Goal: Communication & Community: Answer question/provide support

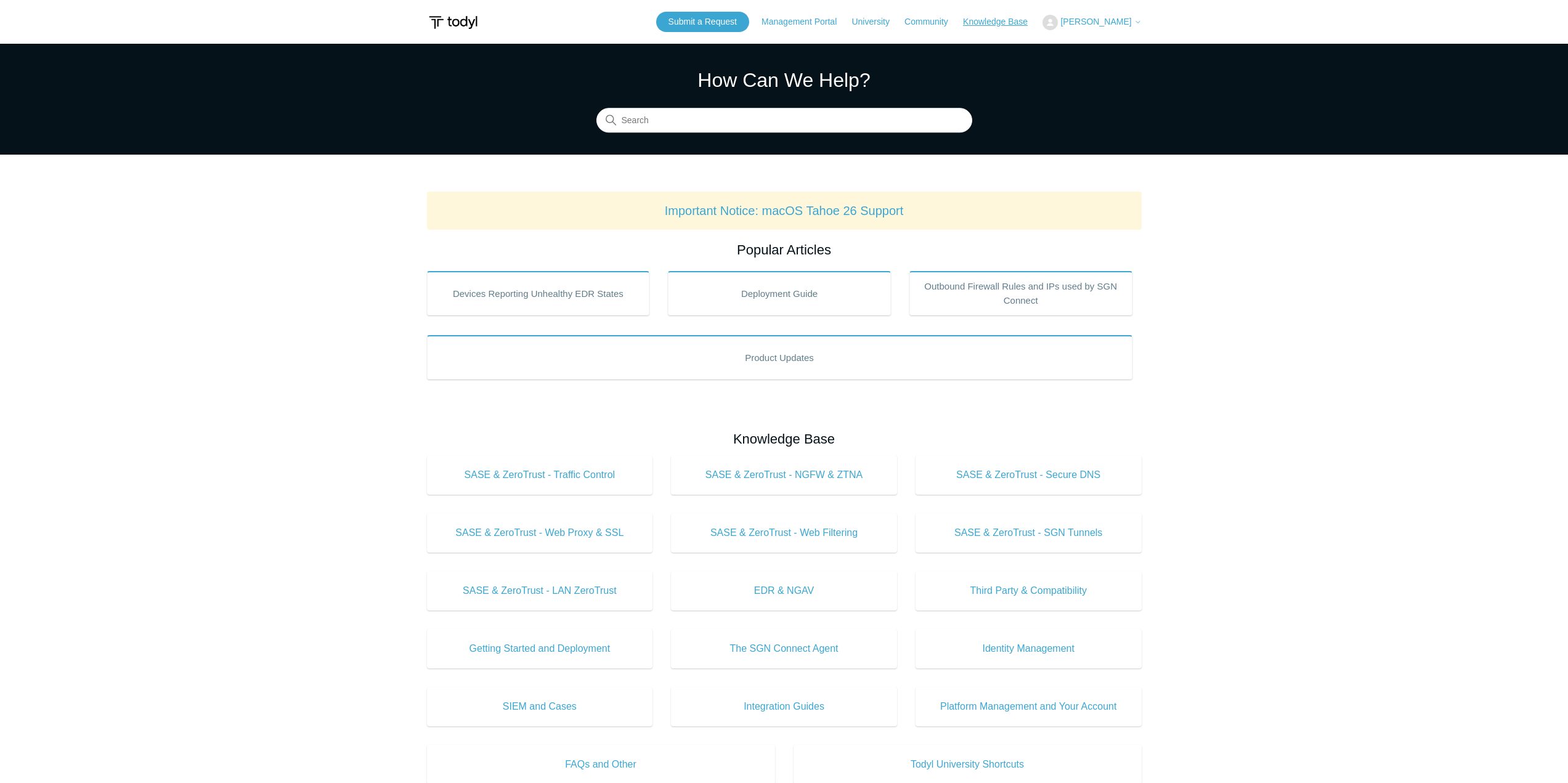
click at [1017, 18] on link "Knowledge Base" at bounding box center [1001, 21] width 77 height 13
click at [1016, 22] on link "Knowledge Base" at bounding box center [1001, 21] width 77 height 13
click at [1131, 26] on span "[PERSON_NAME]" at bounding box center [1095, 21] width 71 height 10
click at [1090, 44] on link "My Support Requests" at bounding box center [1103, 48] width 120 height 21
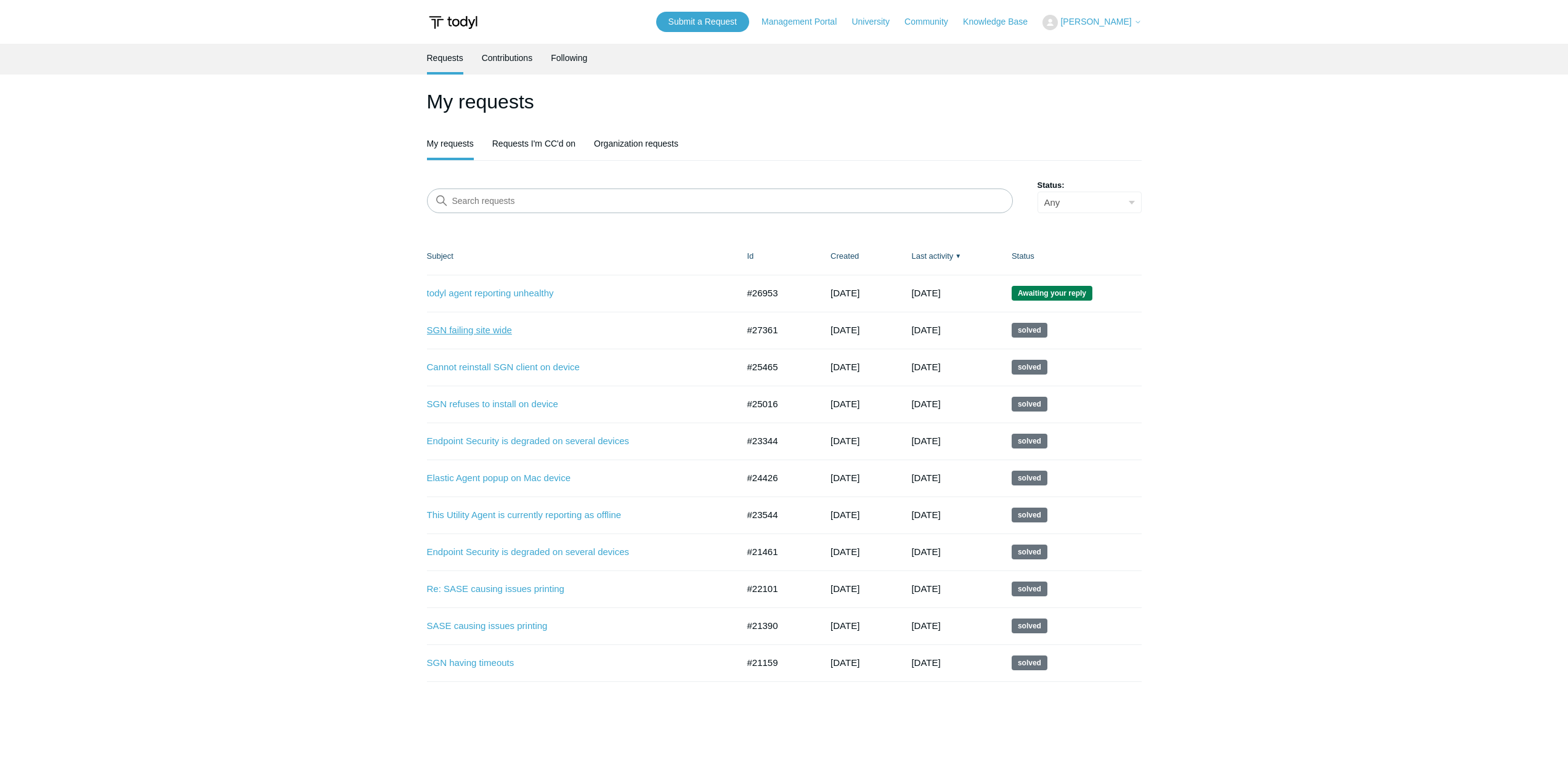
click at [482, 336] on link "SGN failing site wide" at bounding box center [573, 330] width 293 height 14
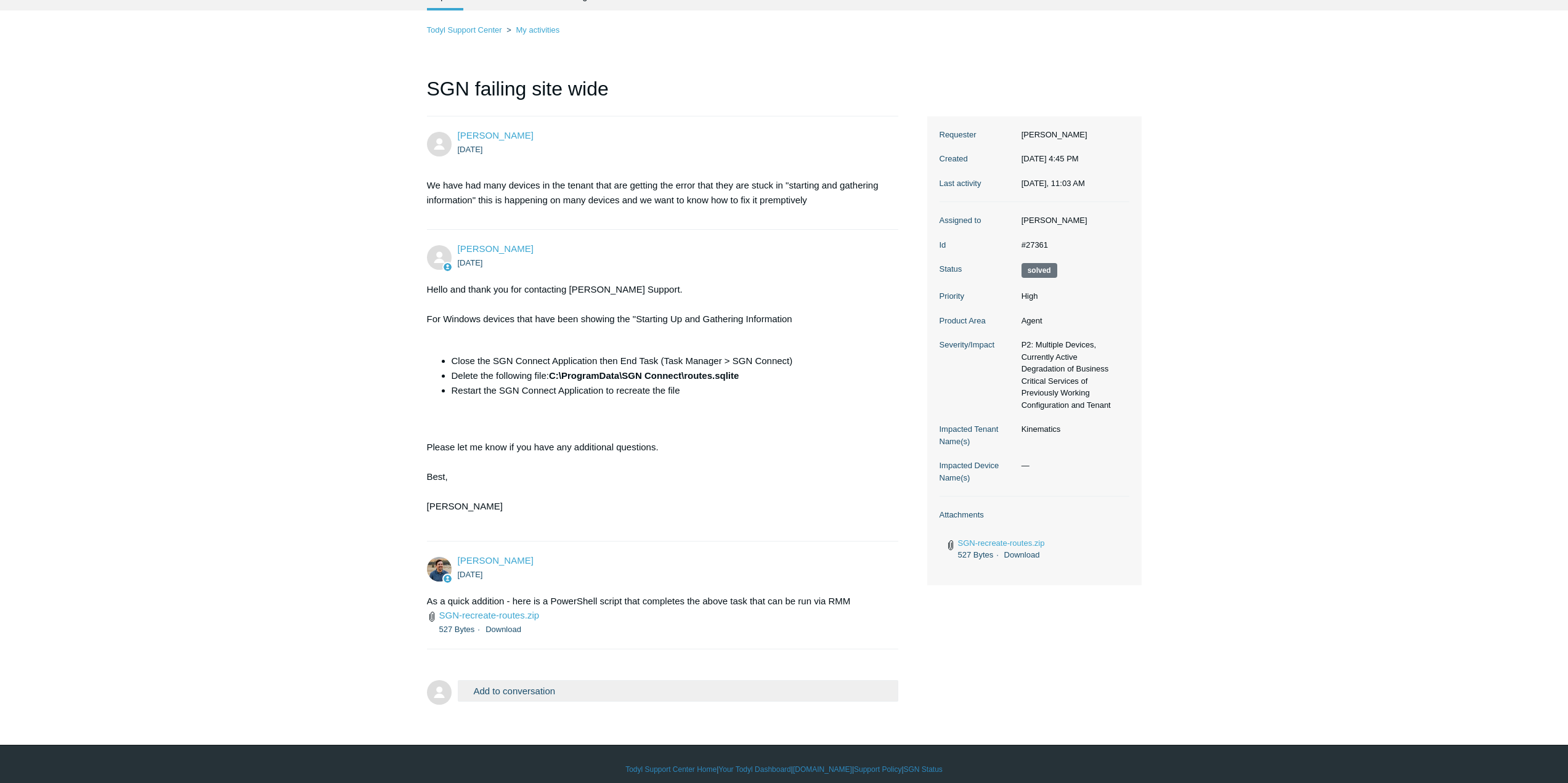
scroll to position [72, 0]
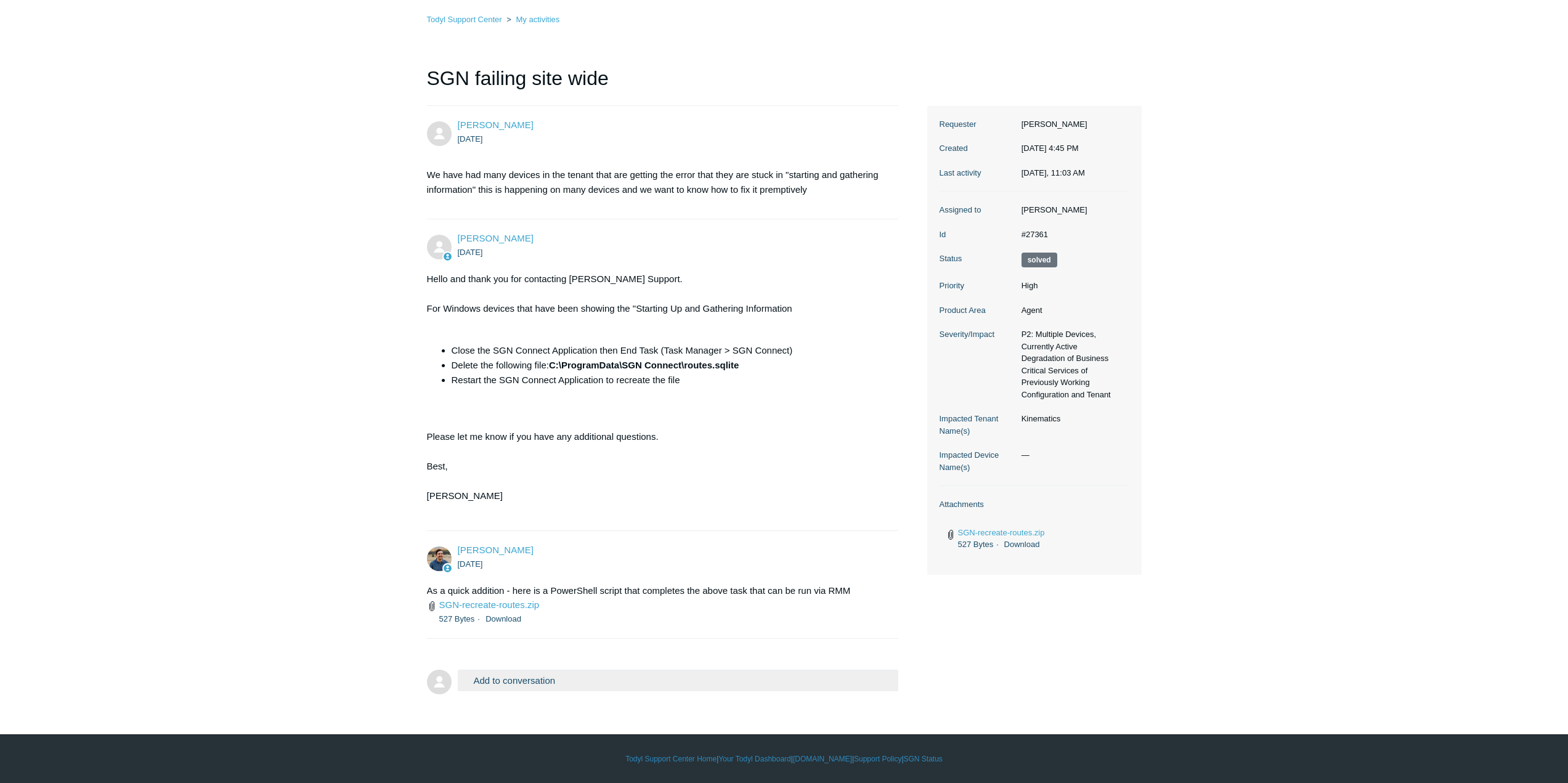
click at [708, 681] on button "Add to conversation" at bounding box center [678, 680] width 441 height 21
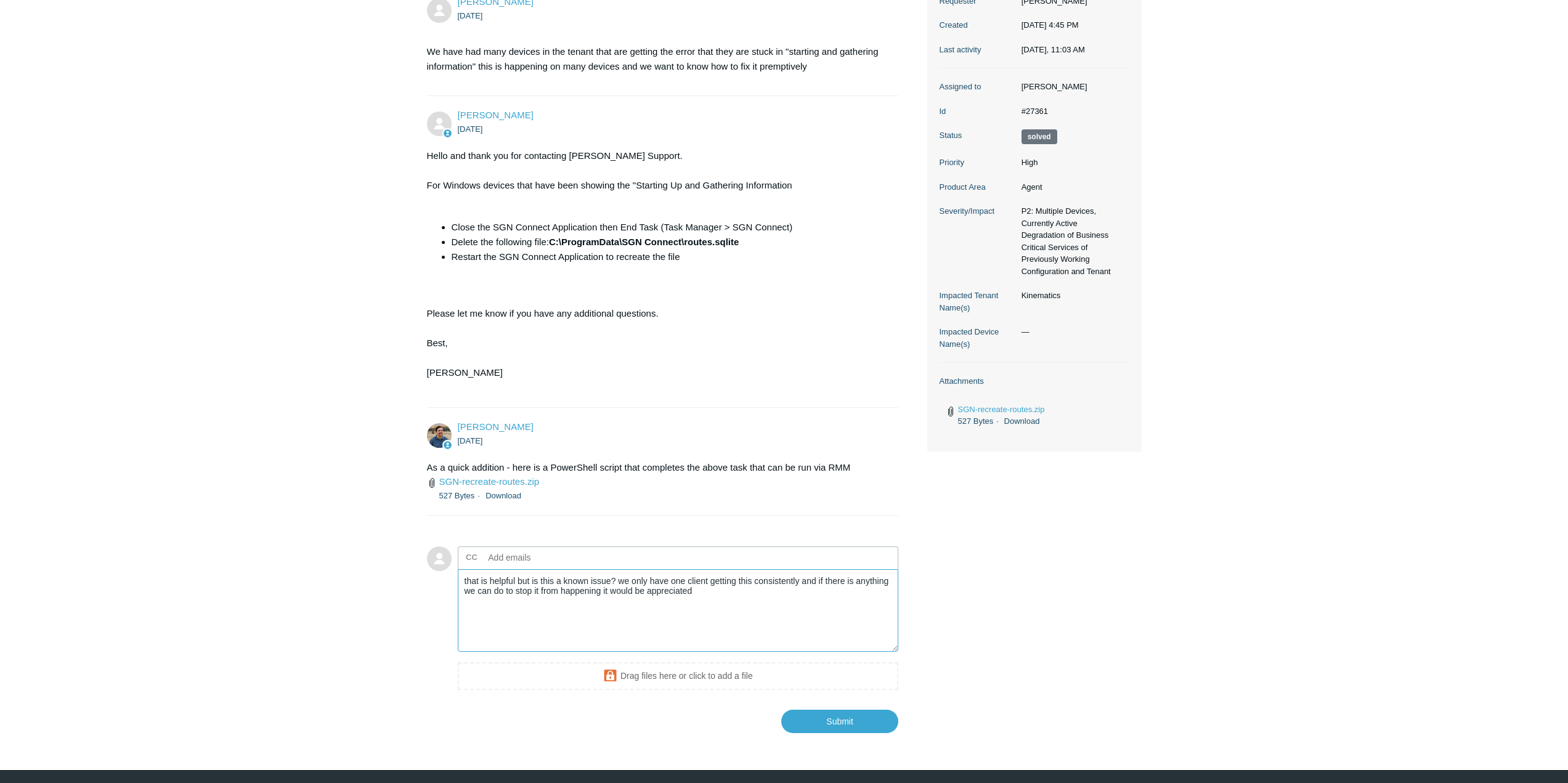
scroll to position [231, 0]
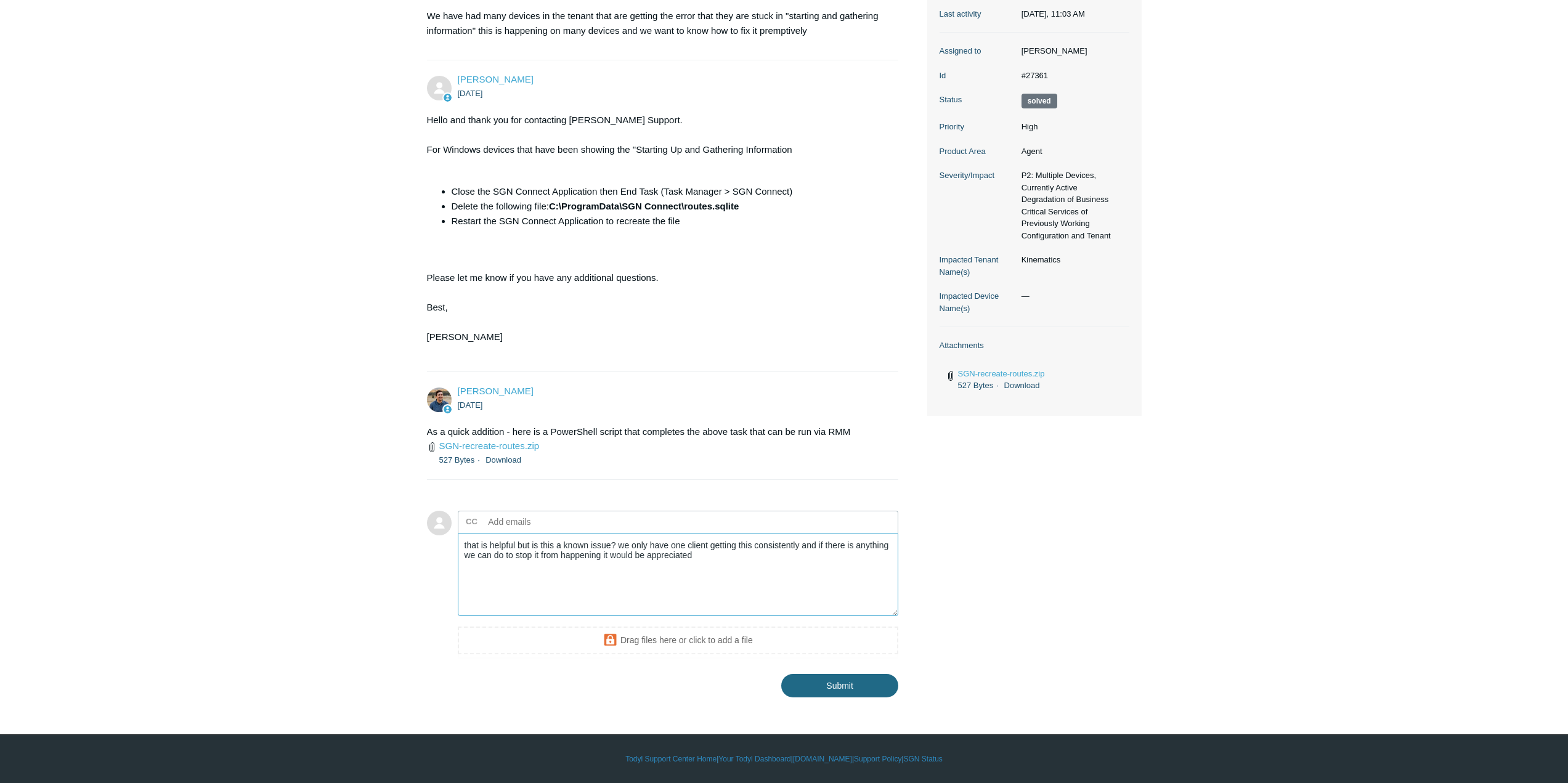
type textarea "that is helpful but is this a known issue? we only have one client getting this…"
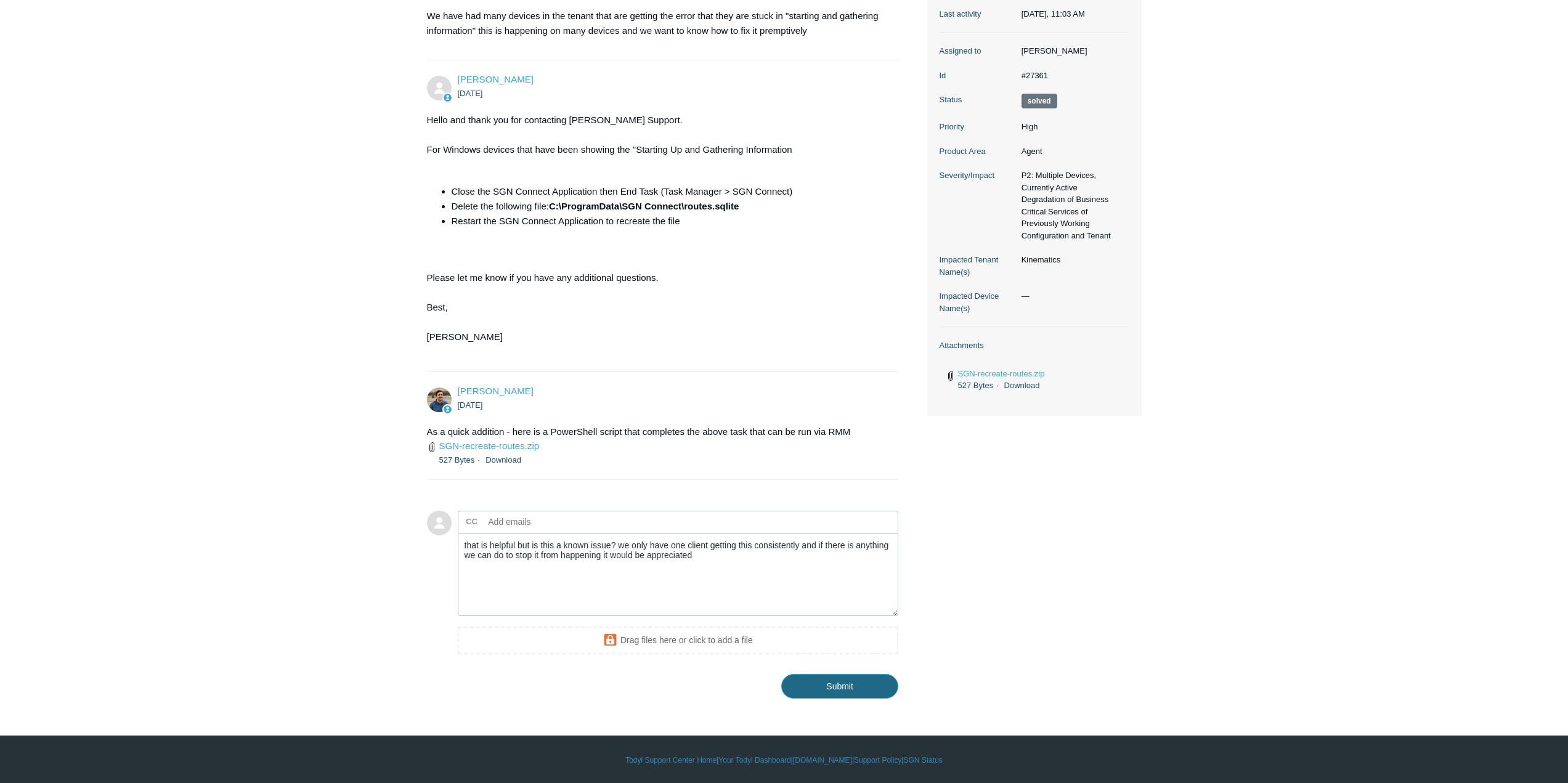
click at [857, 690] on input "Submit" at bounding box center [839, 686] width 117 height 25
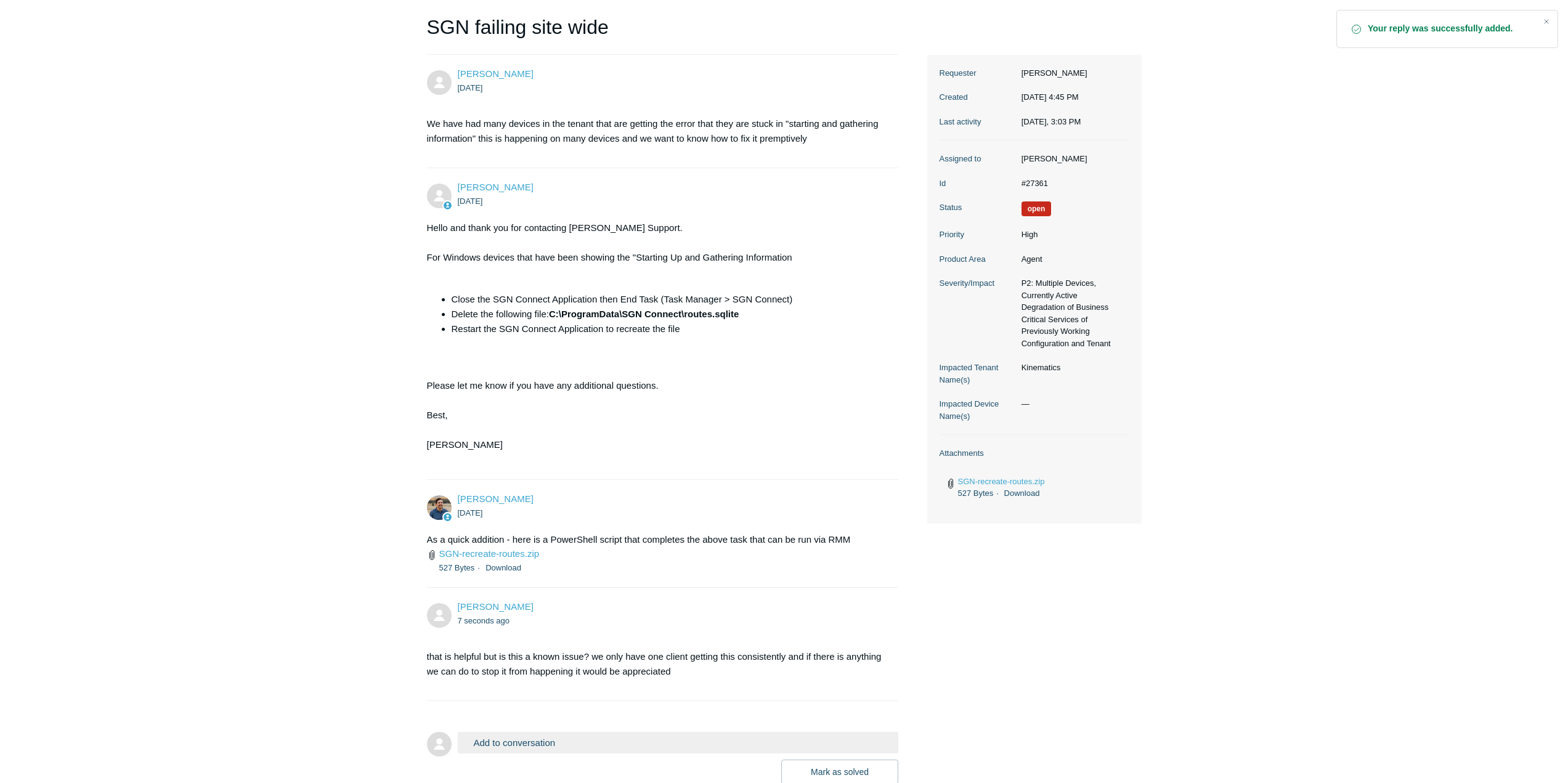
scroll to position [185, 0]
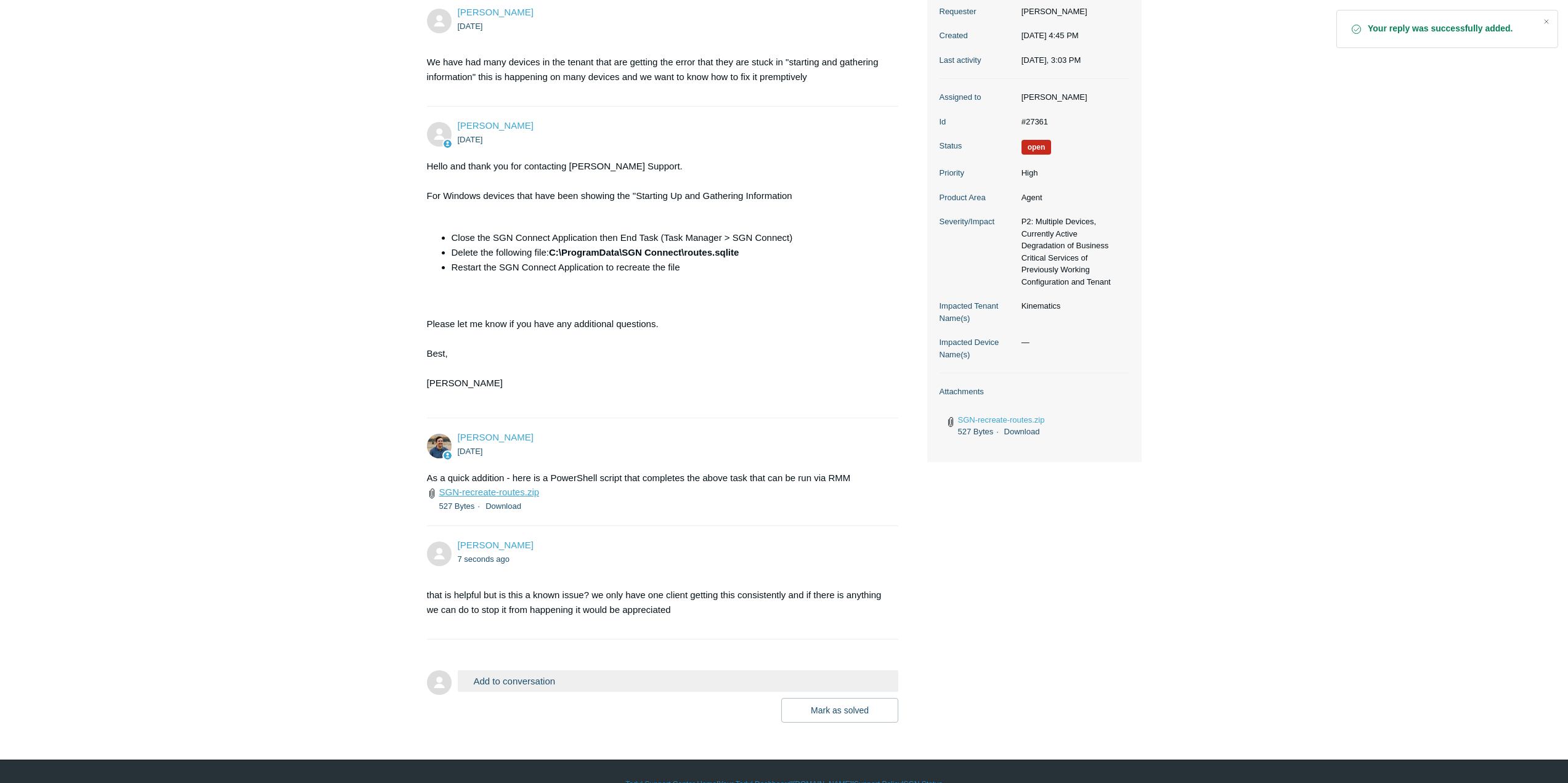
click at [516, 496] on link "SGN-recreate-routes.zip" at bounding box center [490, 492] width 101 height 11
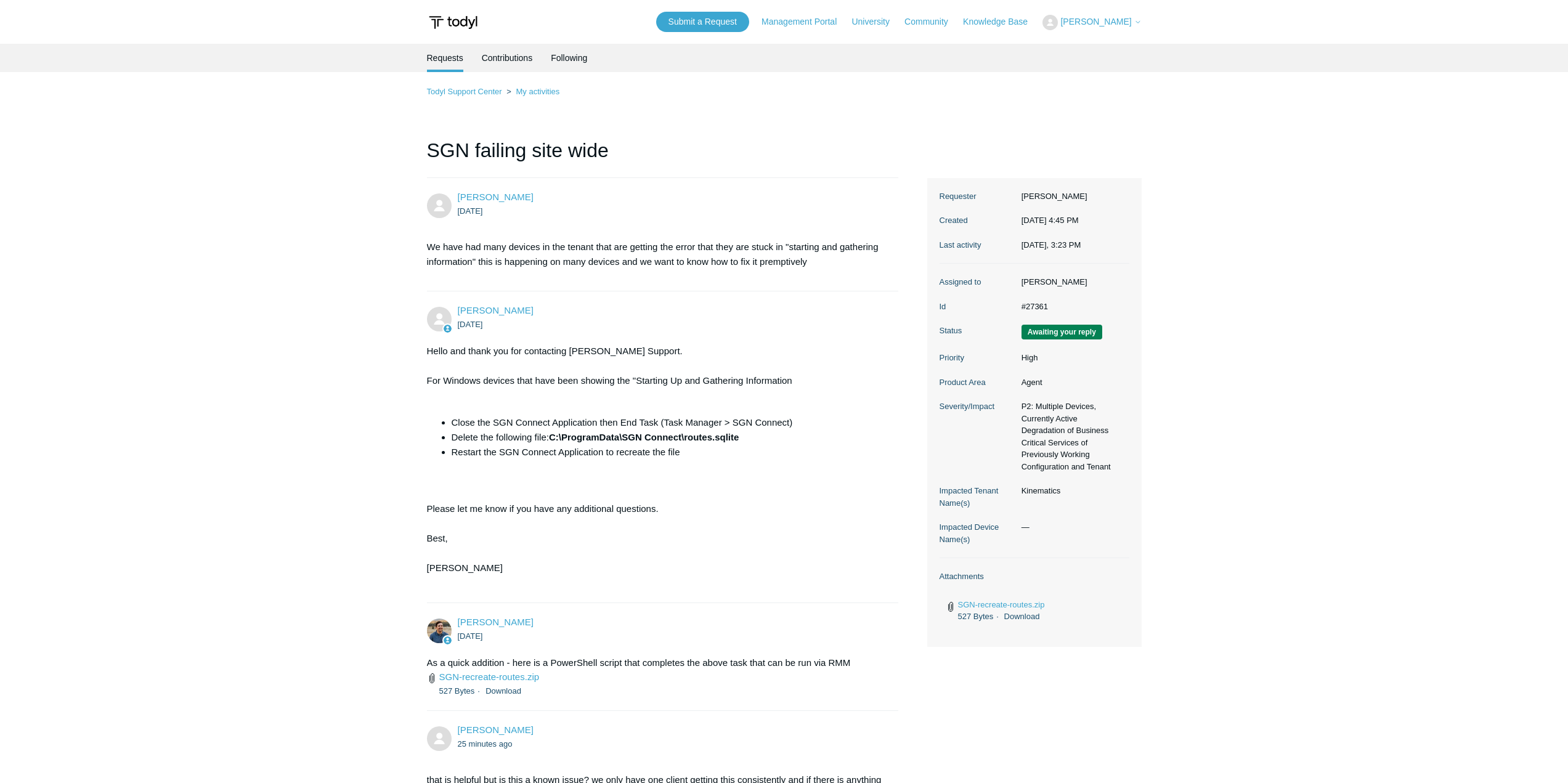
scroll to position [231, 0]
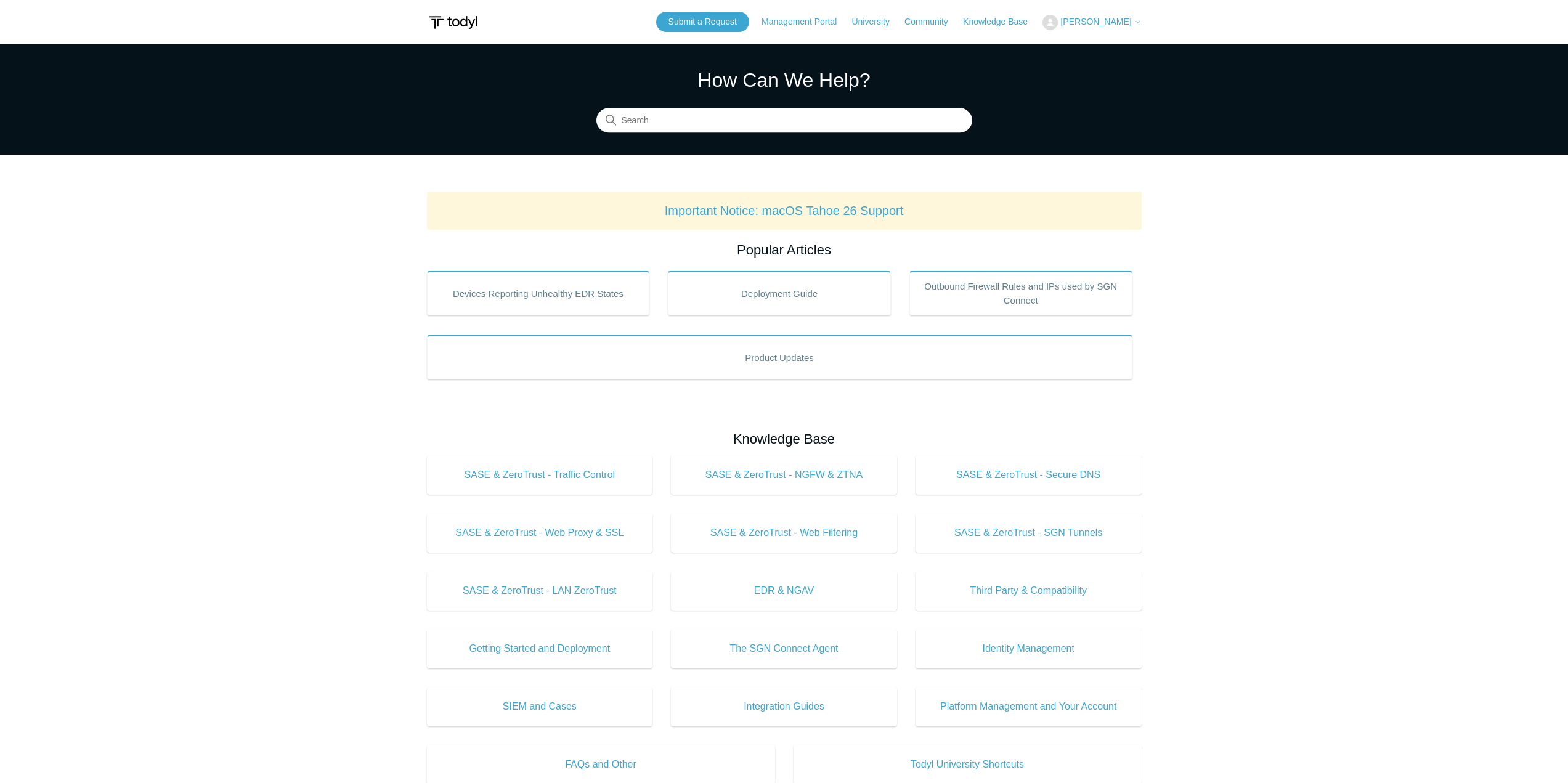
click at [1058, 20] on img at bounding box center [1050, 22] width 15 height 15
click at [1092, 43] on link "My Support Requests" at bounding box center [1103, 48] width 120 height 21
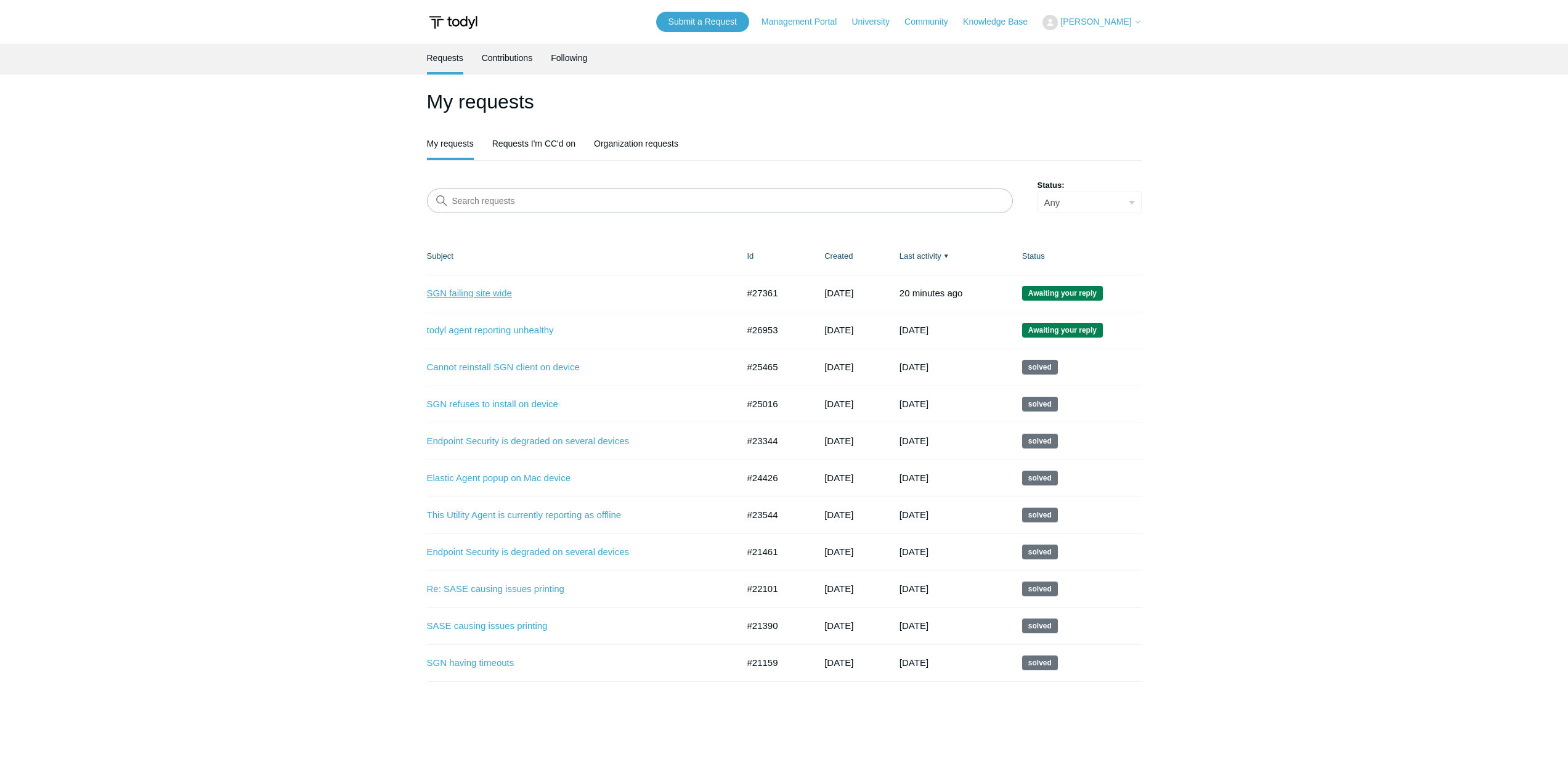
click at [464, 299] on link "SGN failing site wide" at bounding box center [573, 293] width 293 height 14
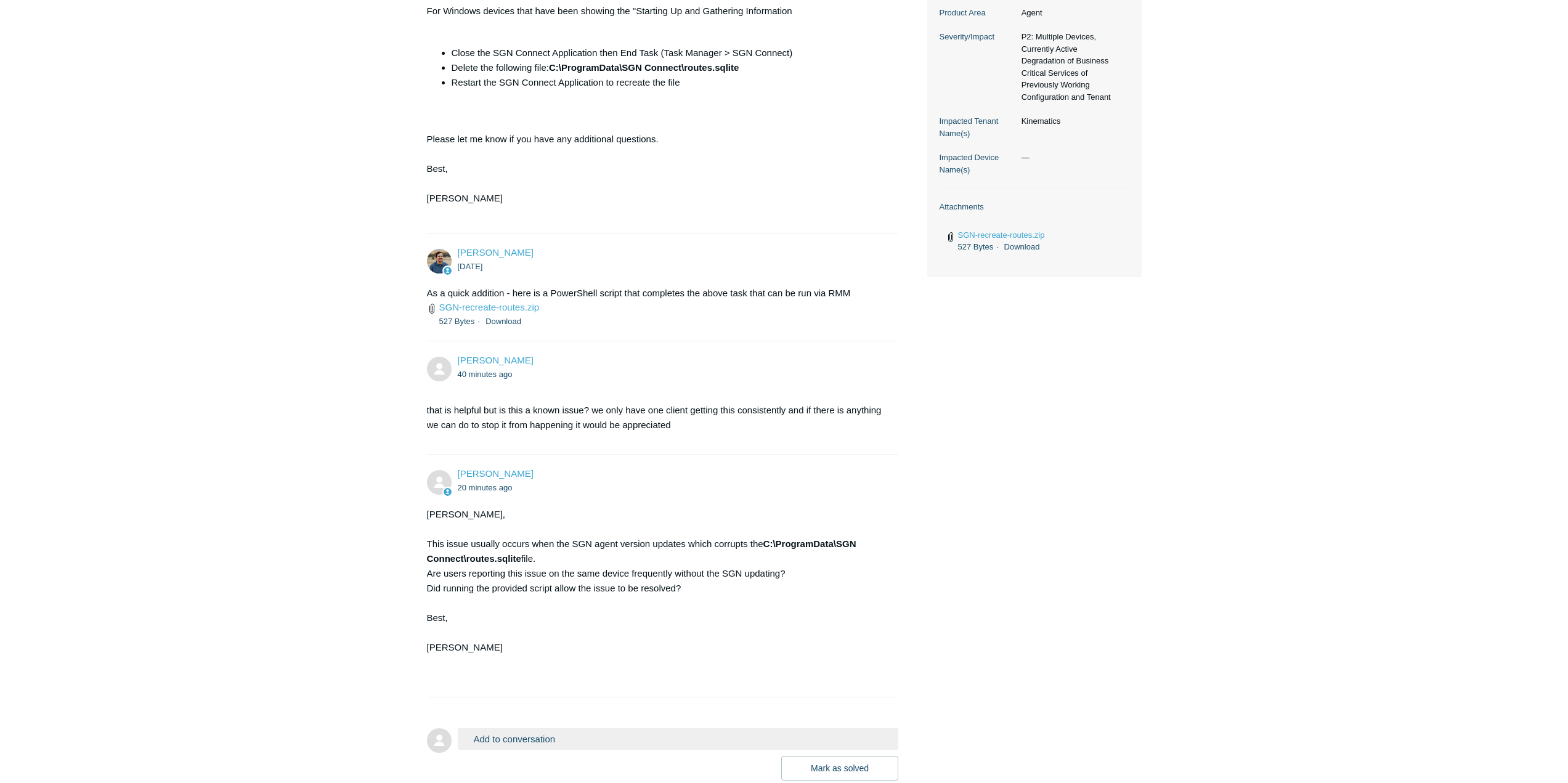
scroll to position [453, 0]
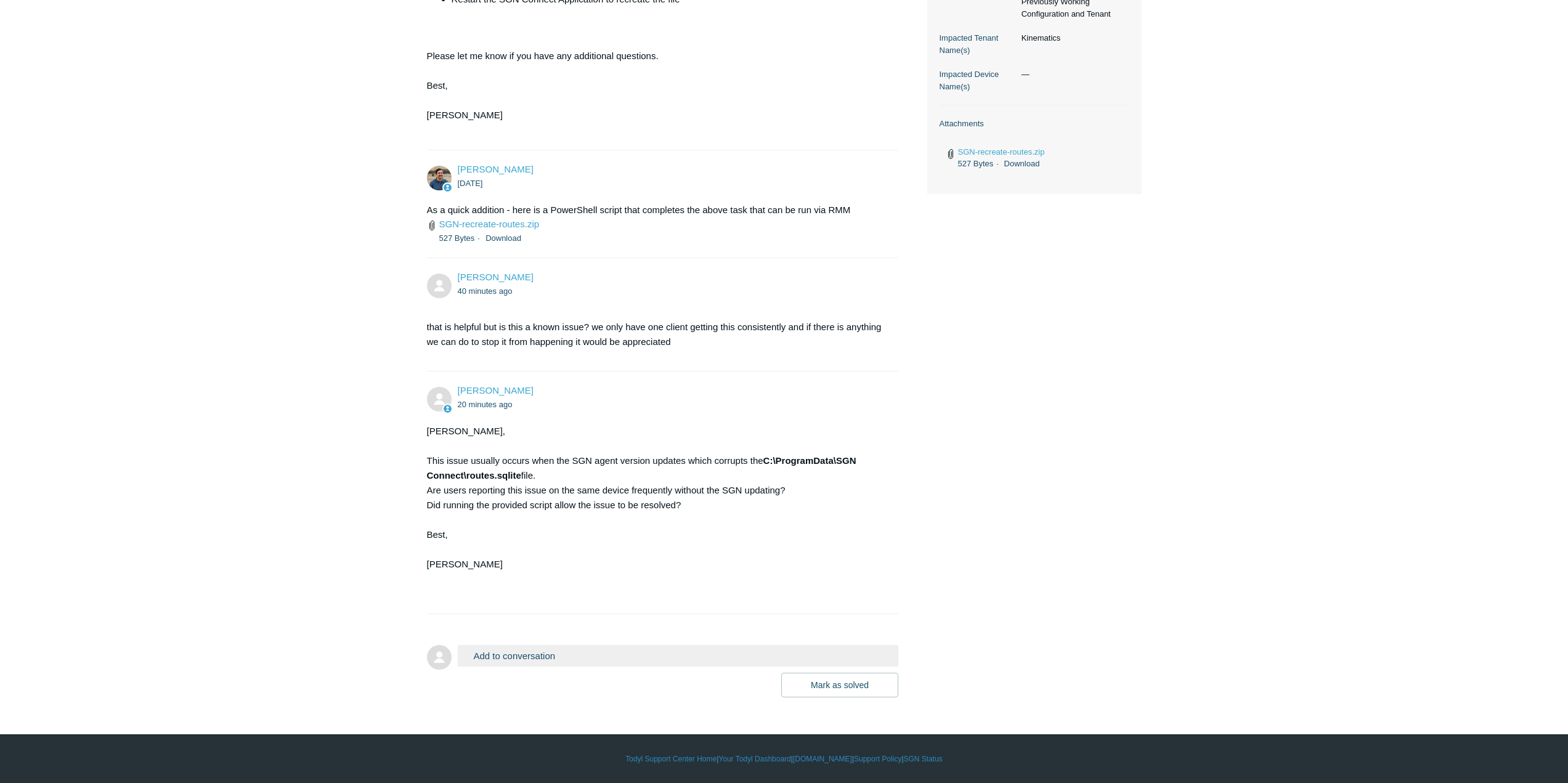
click at [698, 654] on button "Add to conversation" at bounding box center [678, 656] width 441 height 21
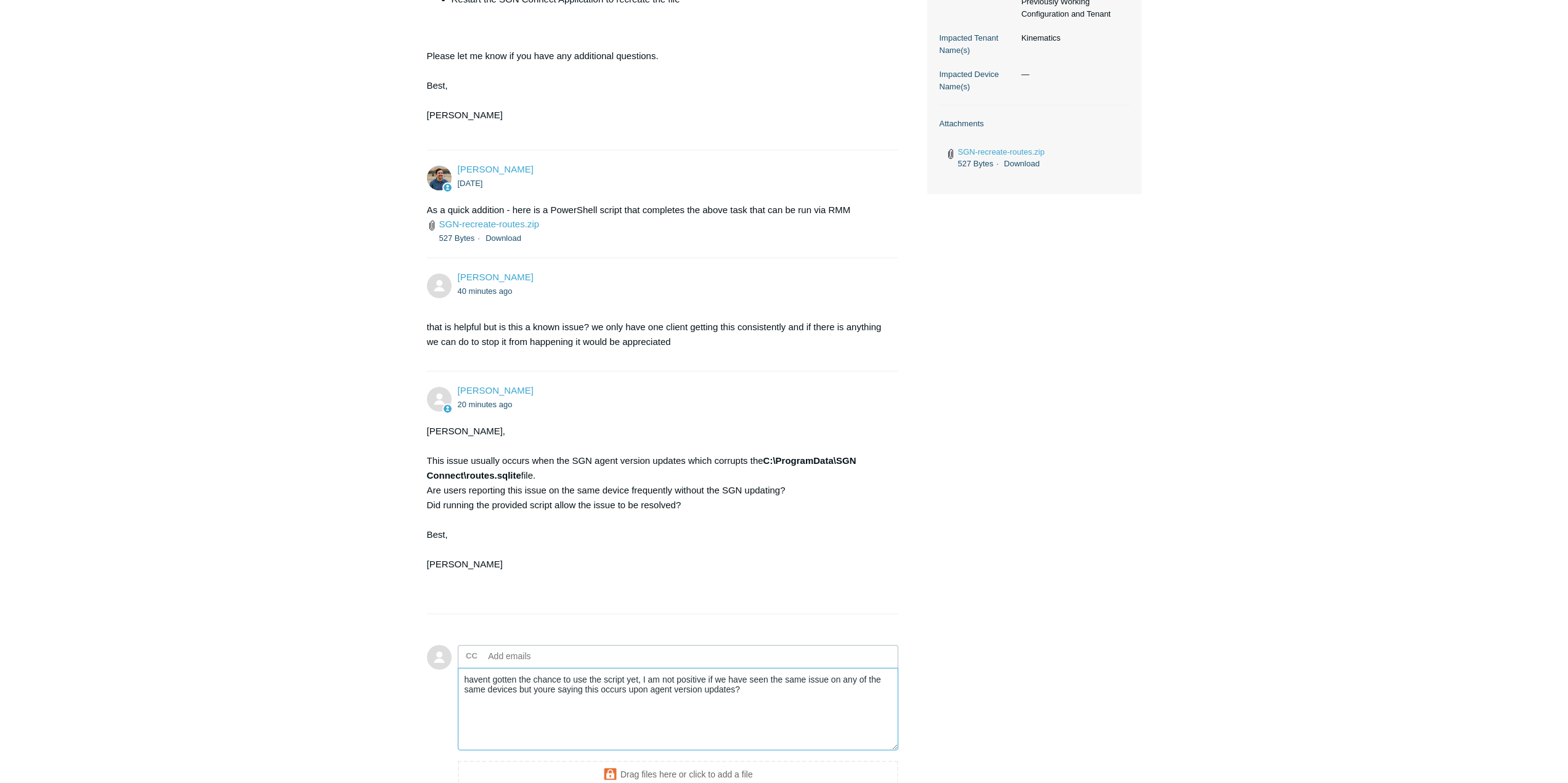
click at [764, 702] on textarea "havent gotten the chance to use the script yet, I am not positive if we have se…" at bounding box center [678, 709] width 441 height 83
click at [778, 693] on textarea "havent gotten the chance to use the script yet, I am not positive if we have se…" at bounding box center [678, 709] width 441 height 83
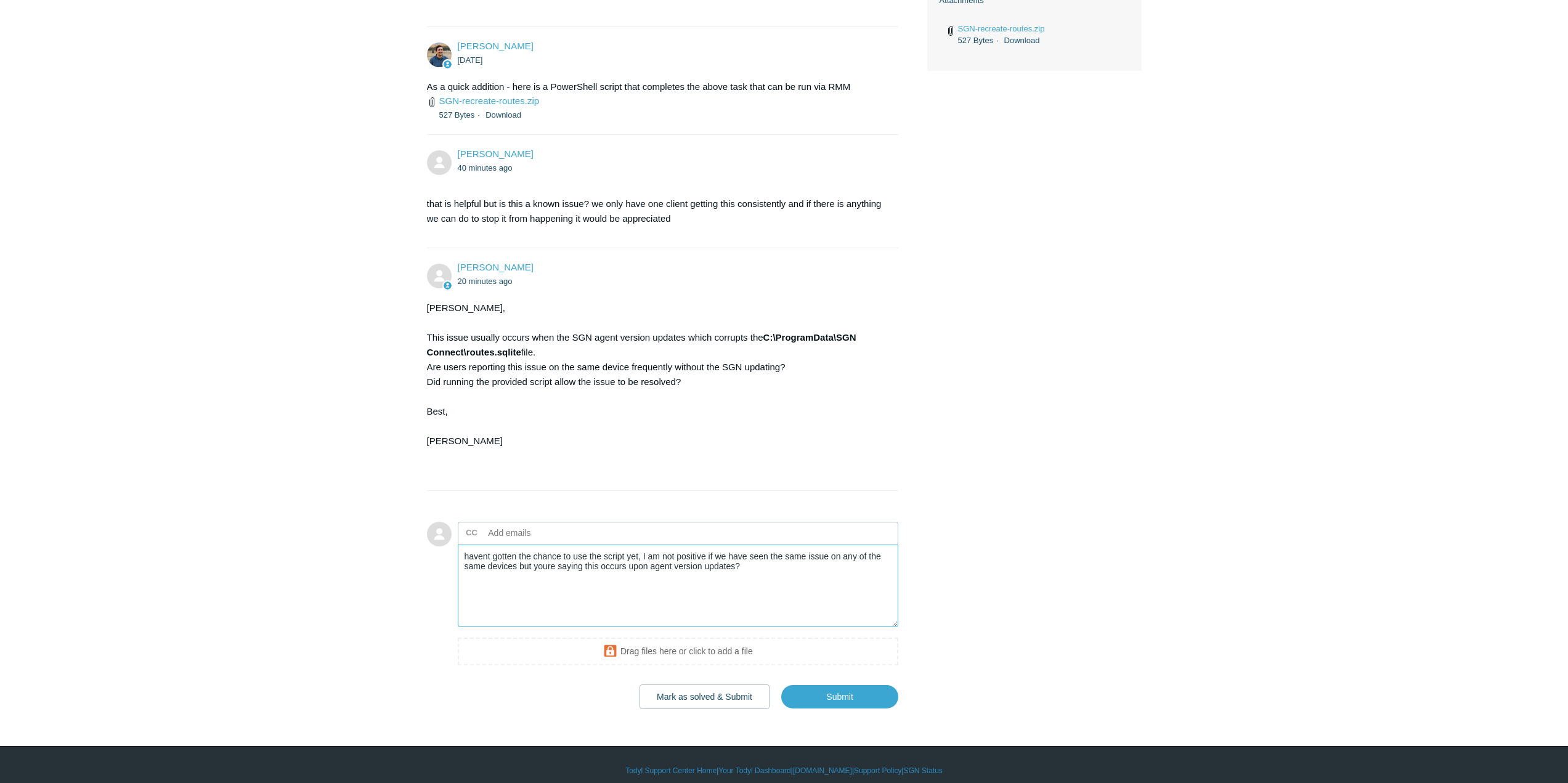
scroll to position [588, 0]
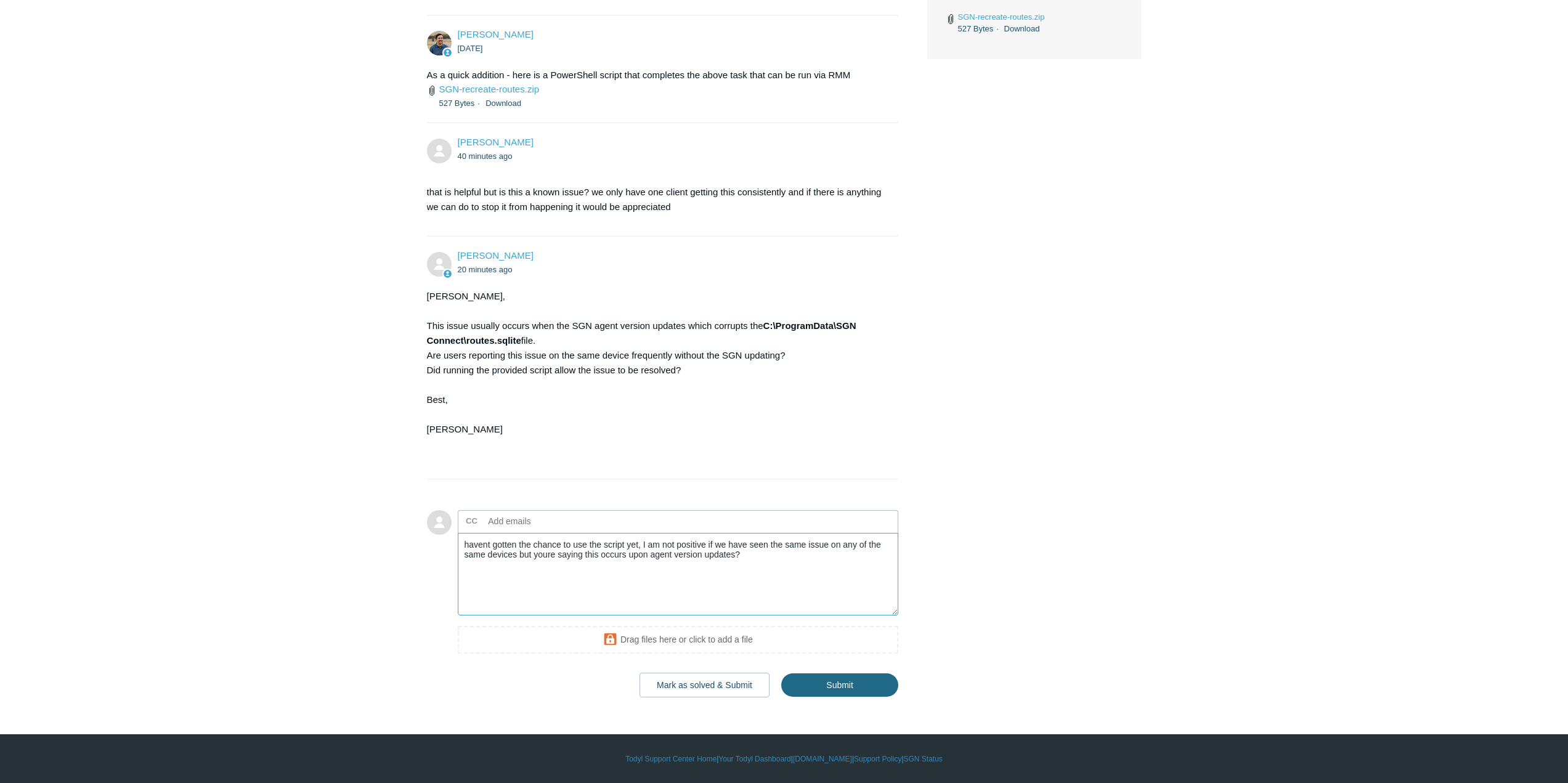
type textarea "havent gotten the chance to use the script yet, I am not positive if we have se…"
click at [860, 680] on input "Submit" at bounding box center [839, 685] width 117 height 25
